Goal: Navigation & Orientation: Find specific page/section

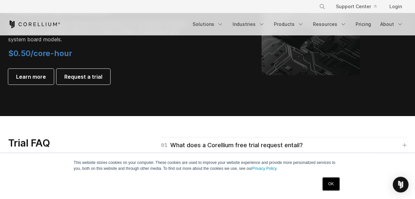
scroll to position [852, 0]
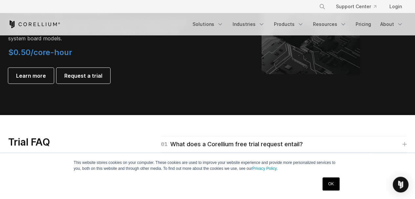
click at [218, 23] on link "Solutions" at bounding box center [208, 24] width 39 height 12
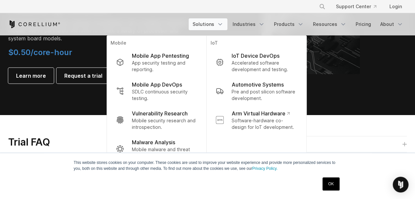
click at [253, 26] on link "Industries" at bounding box center [249, 24] width 40 height 12
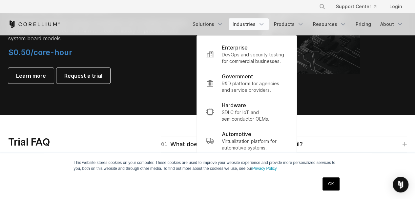
click at [293, 24] on link "Products" at bounding box center [289, 24] width 38 height 12
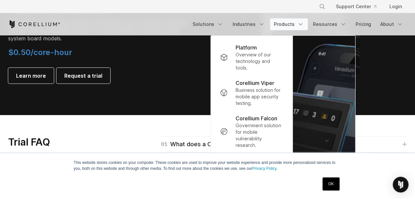
click at [326, 24] on link "Resources" at bounding box center [329, 24] width 41 height 12
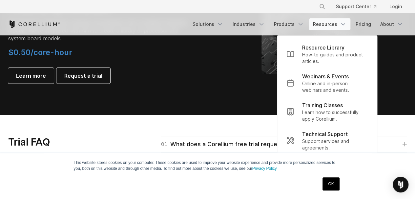
click at [294, 28] on link "Products" at bounding box center [289, 24] width 38 height 12
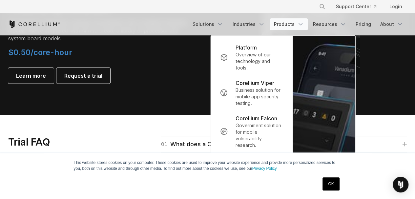
click at [337, 28] on link "Resources" at bounding box center [329, 24] width 41 height 12
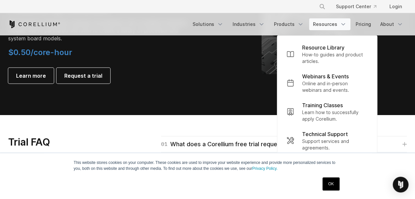
click at [365, 26] on link "Pricing" at bounding box center [363, 24] width 23 height 12
